Goal: Information Seeking & Learning: Learn about a topic

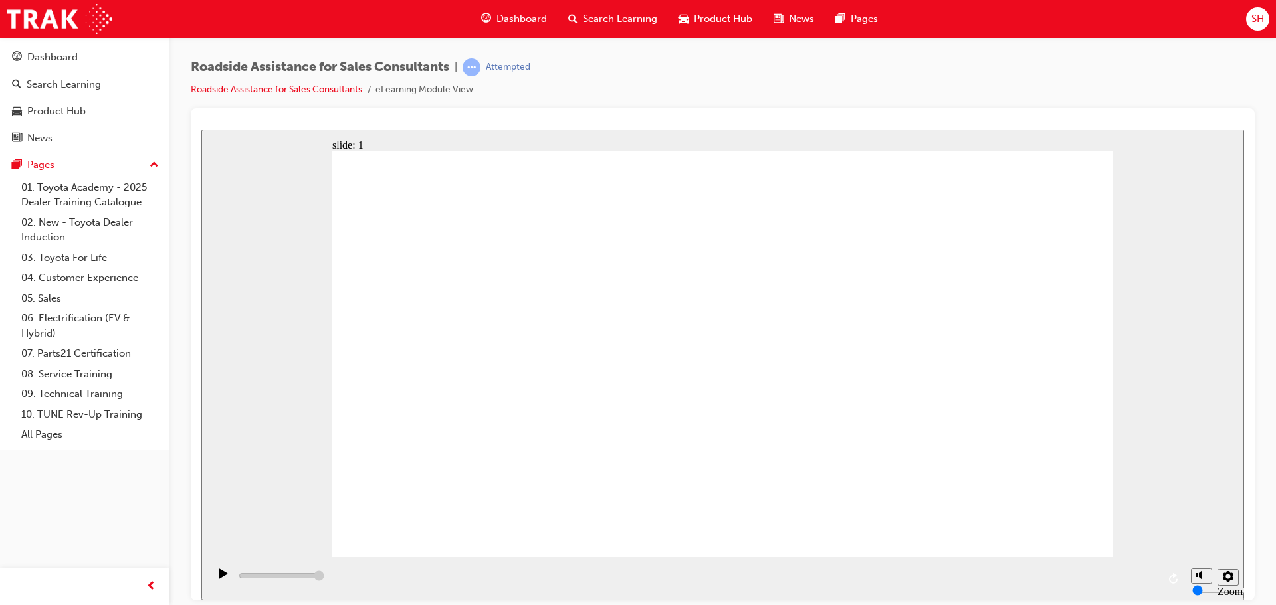
click at [1202, 530] on icon "Unmute (Ctrl+Alt+M)" at bounding box center [1201, 524] width 11 height 9
type input "1300"
type input "8"
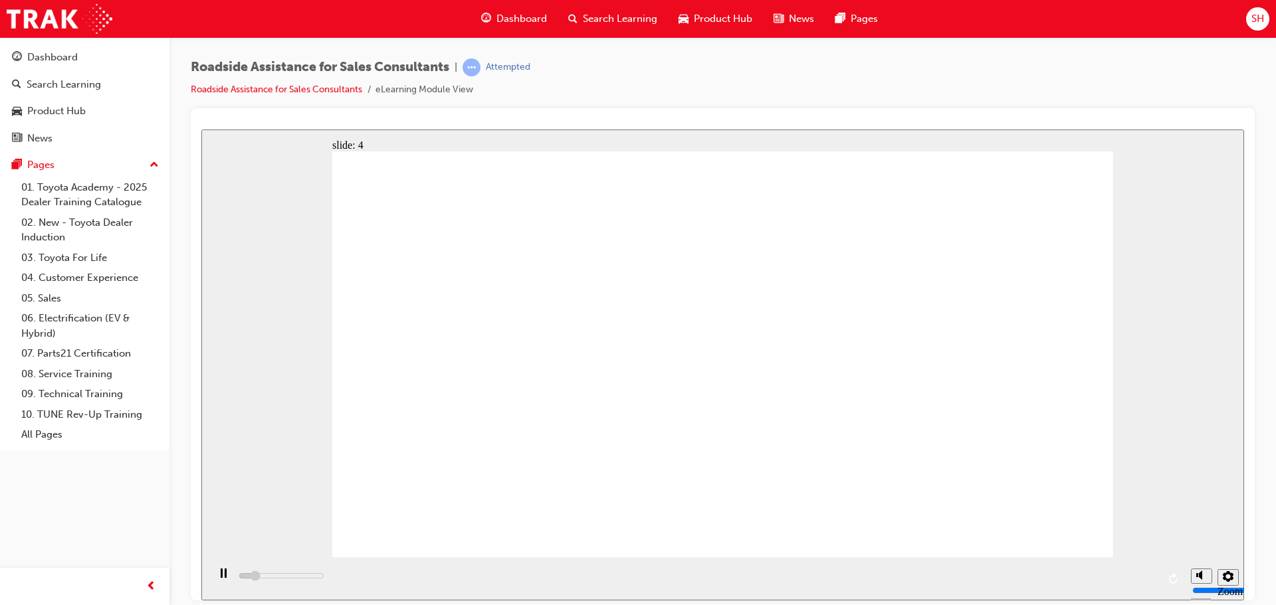
drag, startPoint x: 243, startPoint y: 580, endPoint x: 791, endPoint y: 532, distance: 549.7
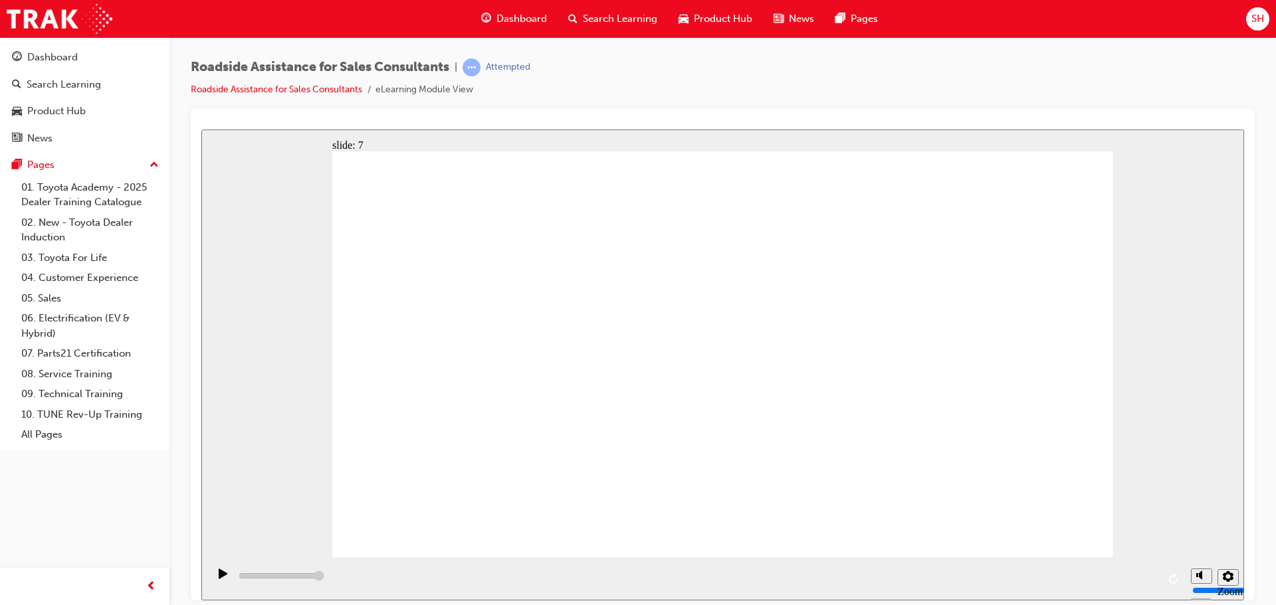
click at [1189, 411] on div "slide: 9 Next page Page 9 of 9 Previous page Open Menu Help Save and Exit Toyot…" at bounding box center [722, 364] width 1043 height 471
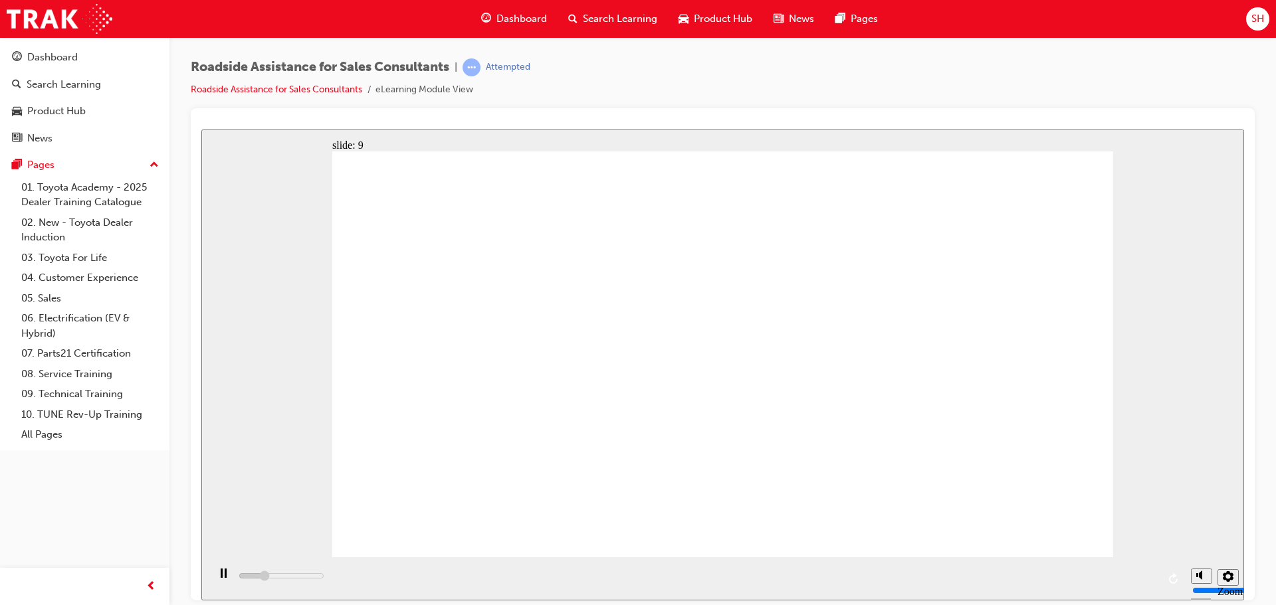
type input "23000"
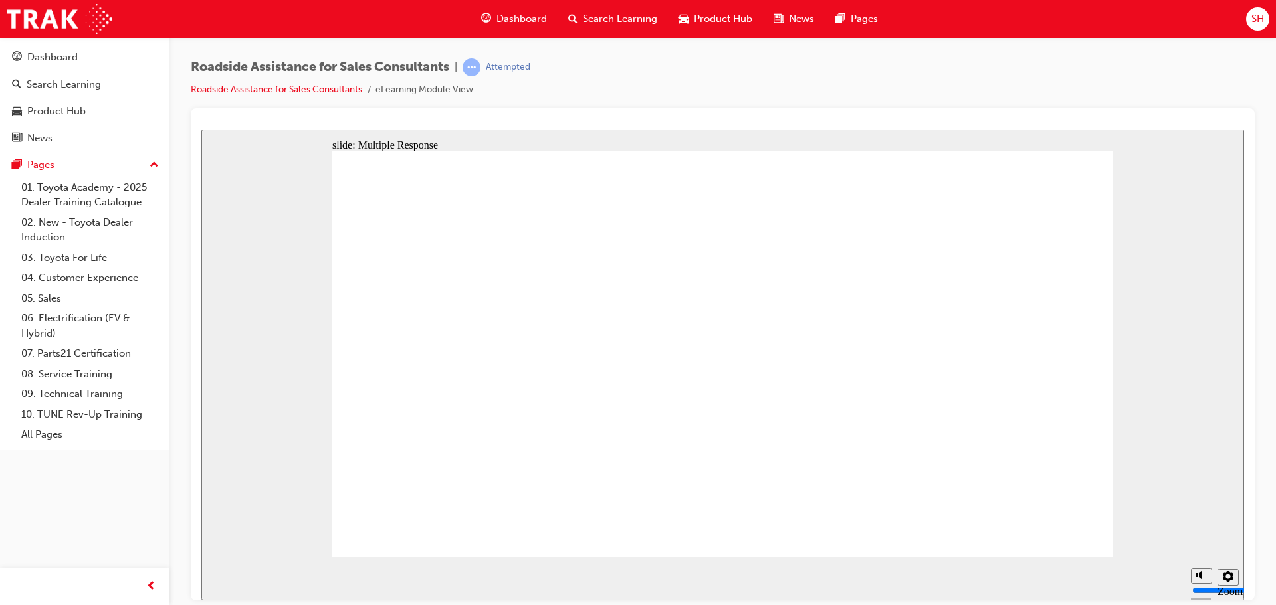
drag, startPoint x: 516, startPoint y: 229, endPoint x: 1139, endPoint y: 234, distance: 622.6
click at [1139, 234] on div "slide: Multiple Response Toyota Access for Used Vehicles Final quiz Line 1 Cla…" at bounding box center [722, 364] width 1043 height 471
checkbox input "true"
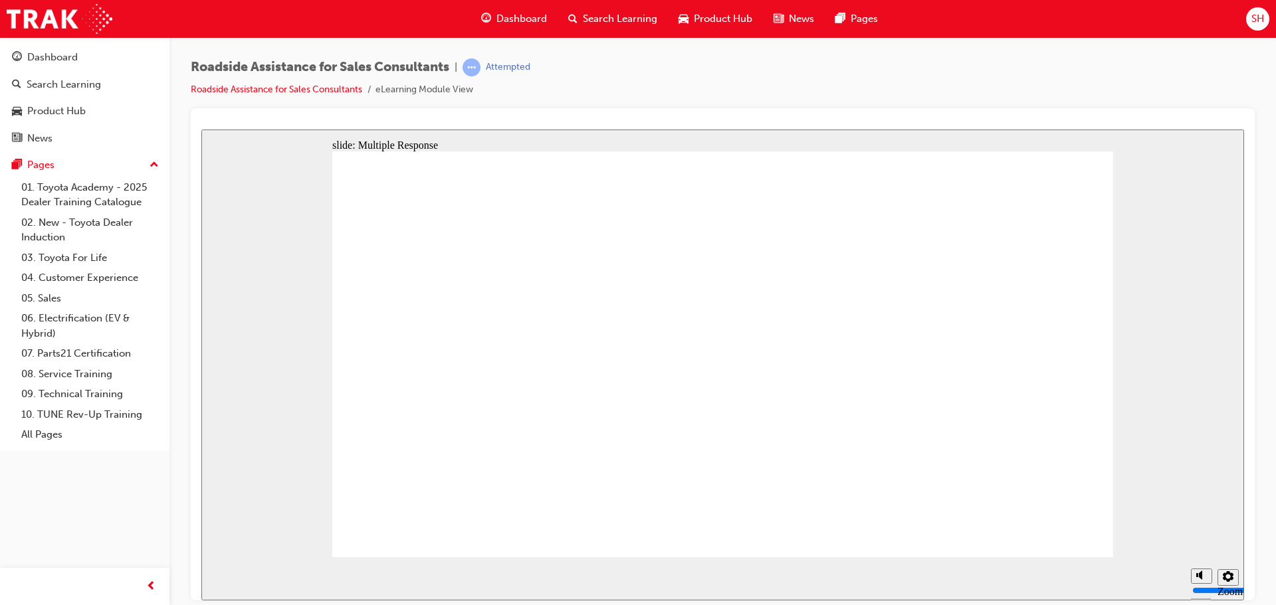
checkbox input "true"
drag, startPoint x: 661, startPoint y: 315, endPoint x: 655, endPoint y: 332, distance: 18.3
checkbox input "true"
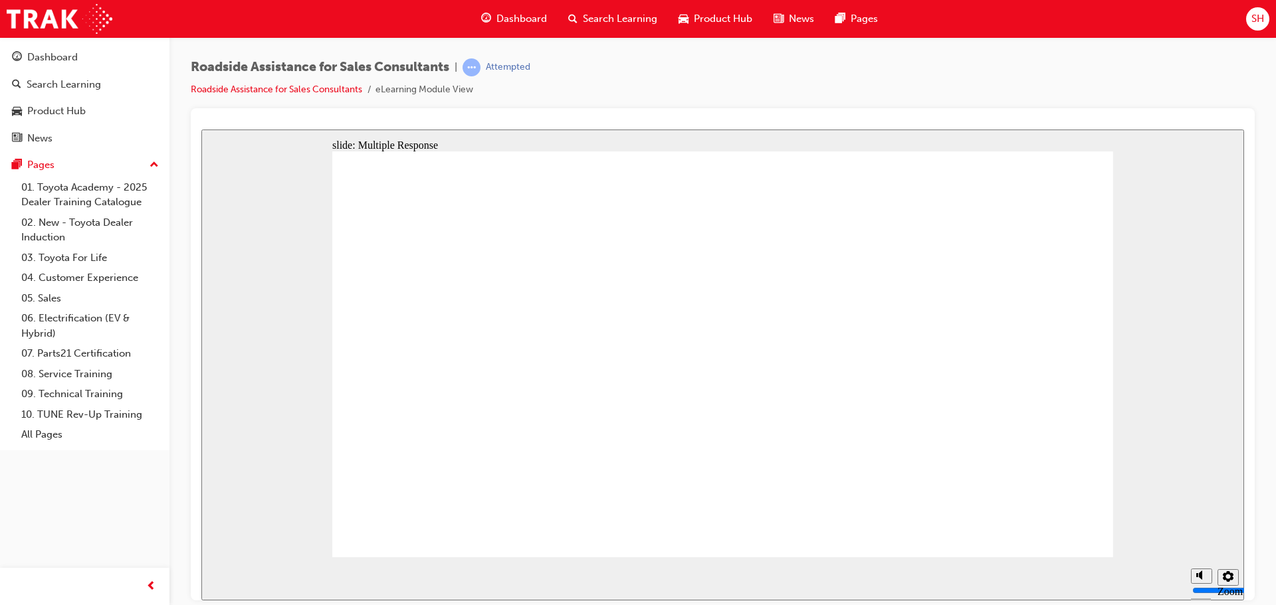
checkbox input "true"
drag, startPoint x: 513, startPoint y: 229, endPoint x: 900, endPoint y: 290, distance: 392.2
checkbox input "true"
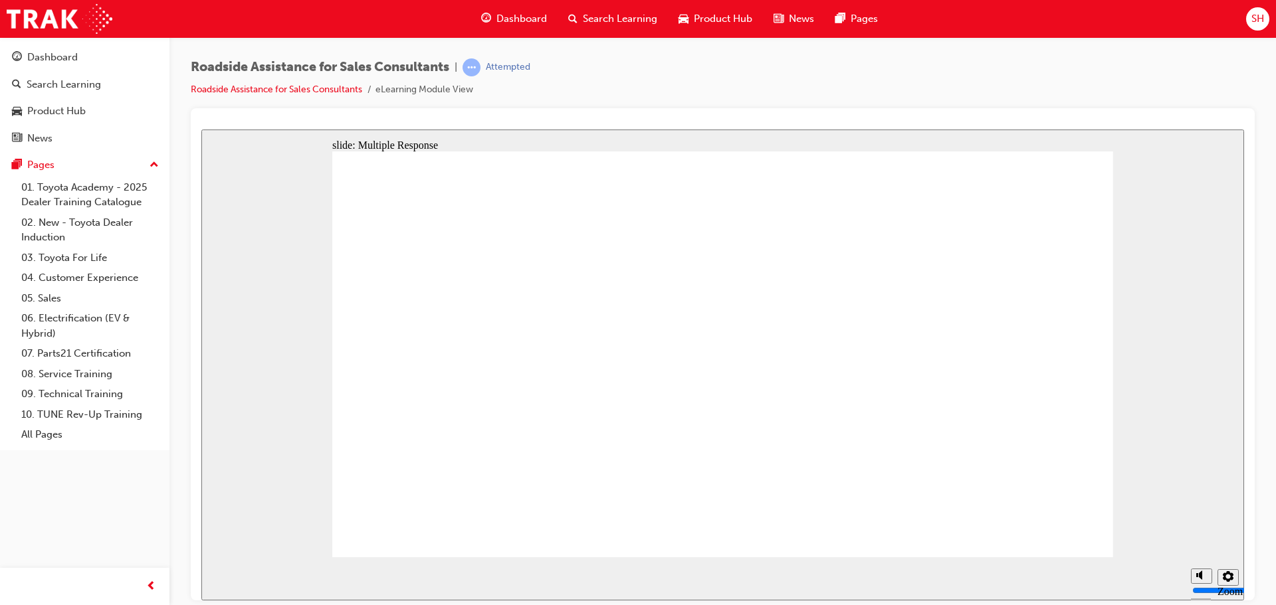
checkbox input "true"
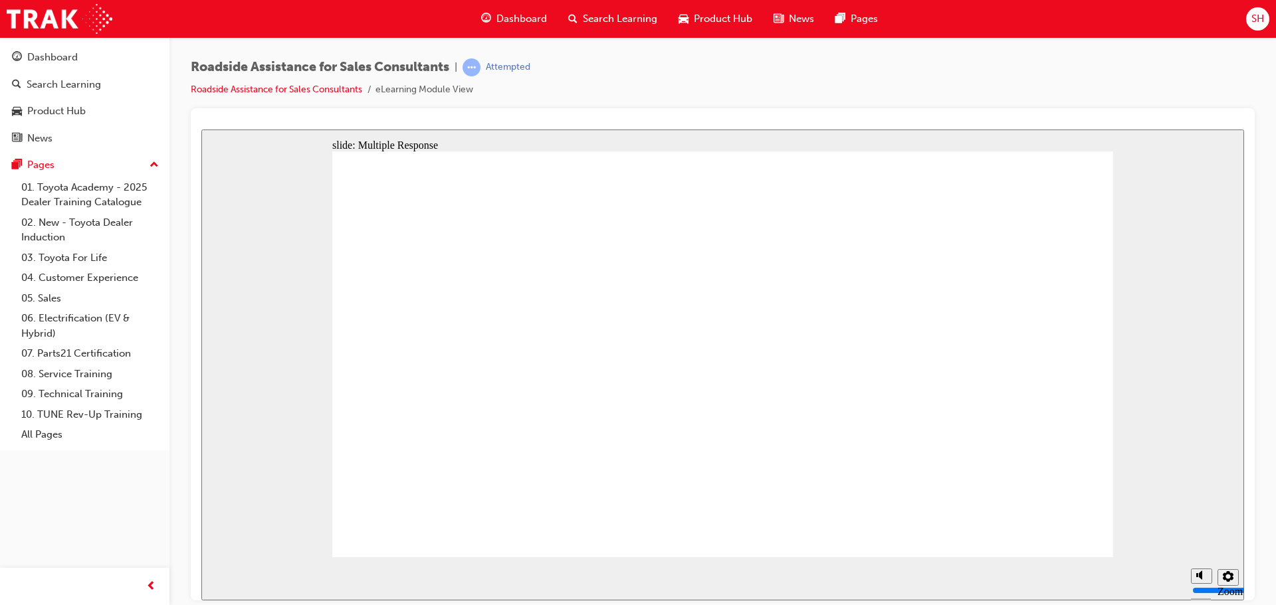
drag, startPoint x: 621, startPoint y: 275, endPoint x: 1012, endPoint y: 471, distance: 437.1
checkbox input "true"
drag, startPoint x: 1017, startPoint y: 494, endPoint x: 710, endPoint y: 299, distance: 363.9
checkbox input "true"
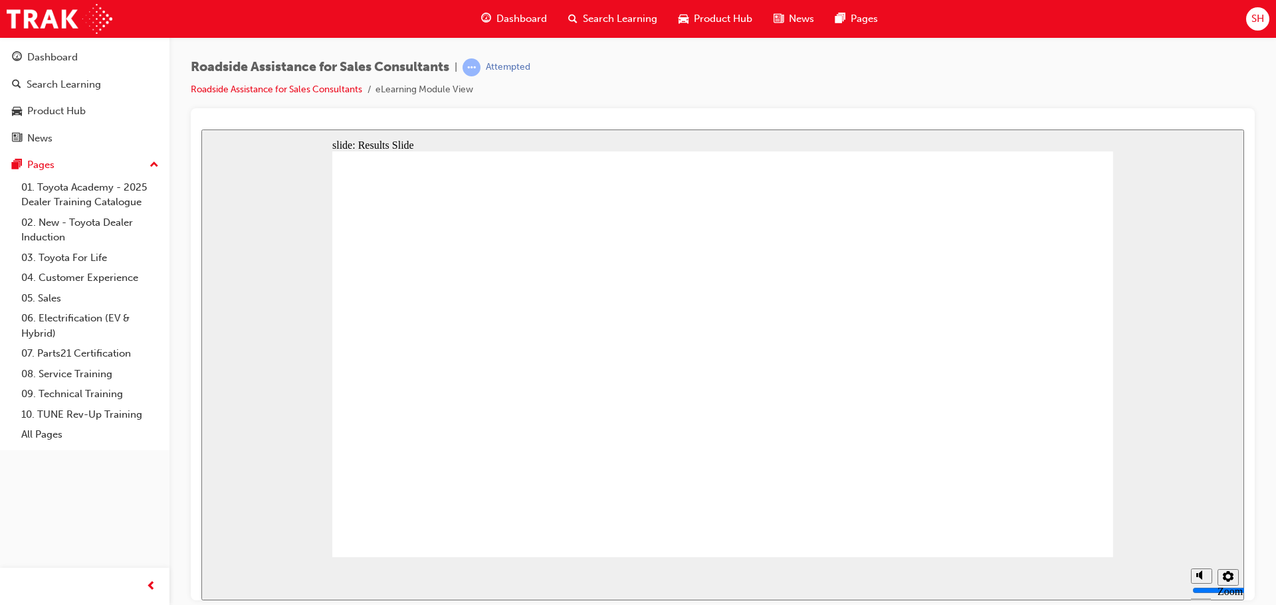
checkbox input "true"
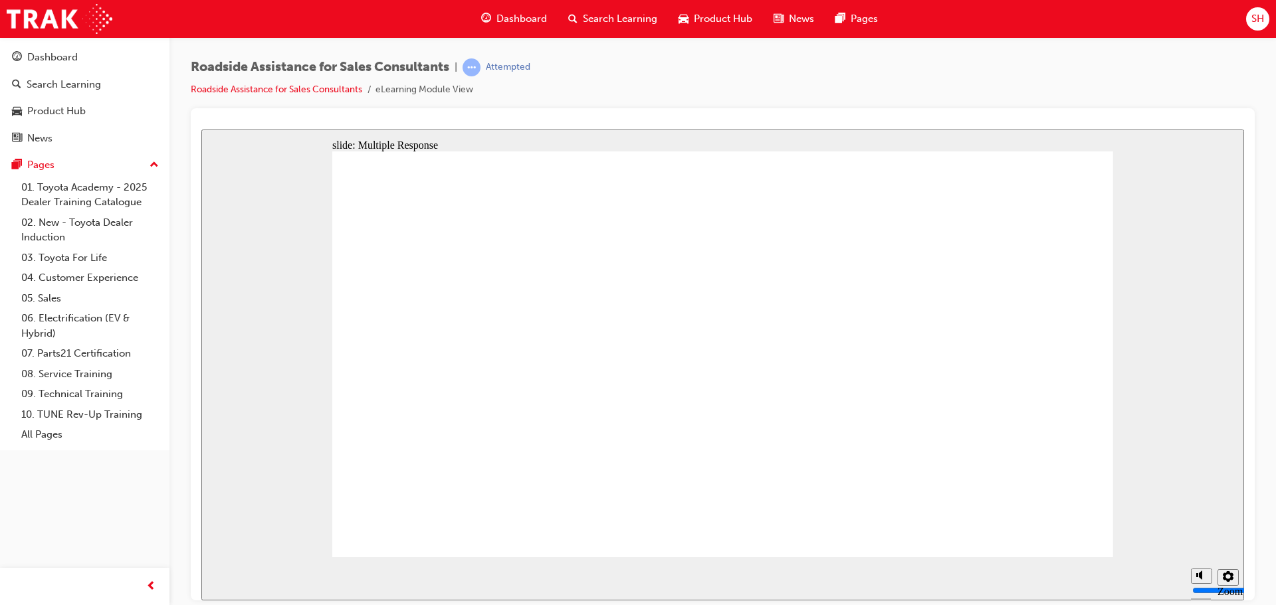
checkbox input "true"
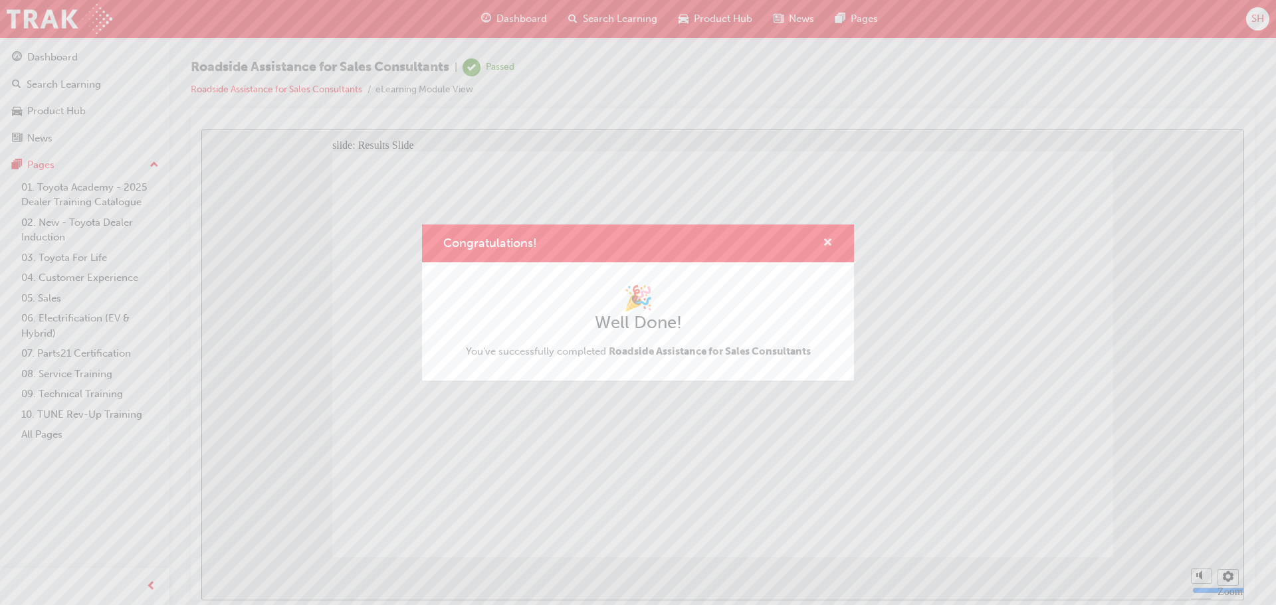
click at [827, 241] on span "cross-icon" at bounding box center [828, 244] width 10 height 12
